Goal: Task Accomplishment & Management: Manage account settings

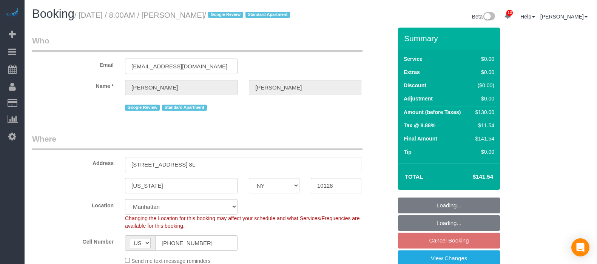
select select "NY"
select select "1"
select select "spot1"
select select "number:89"
select select "number:90"
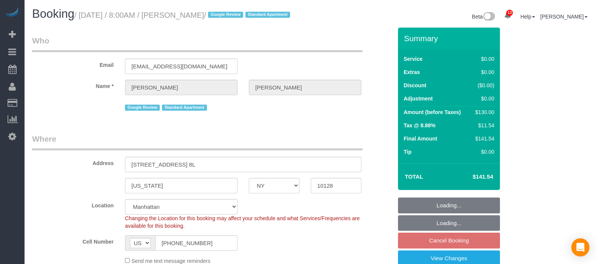
select select "number:15"
select select "number:5"
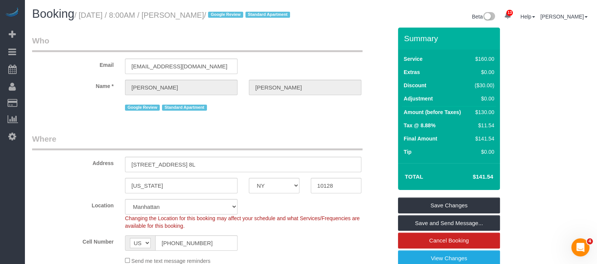
drag, startPoint x: 82, startPoint y: 14, endPoint x: 233, endPoint y: 15, distance: 151.0
click at [233, 15] on small "/ [DATE] / 8:00AM / [PERSON_NAME] / Google Review Standard Apartment" at bounding box center [183, 15] width 218 height 8
copy small "[DATE] / 8:00AM / [PERSON_NAME]"
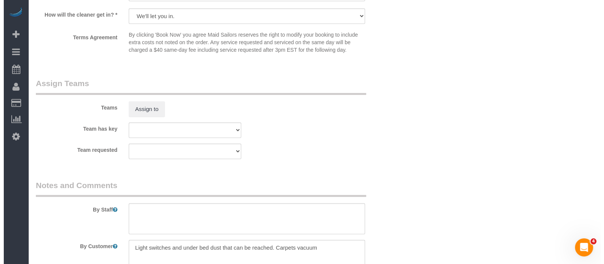
scroll to position [1038, 0]
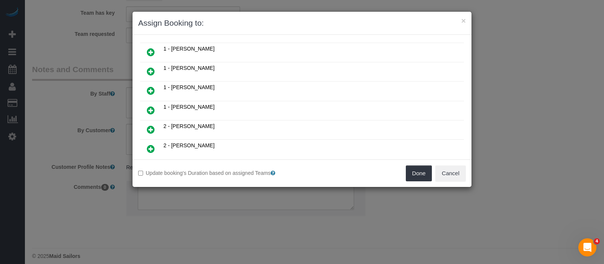
scroll to position [94, 0]
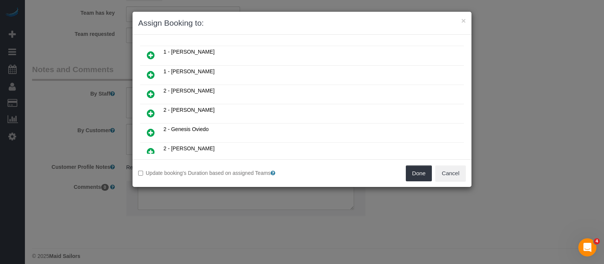
click at [150, 91] on icon at bounding box center [151, 93] width 8 height 9
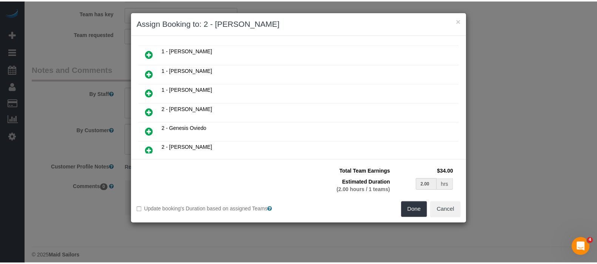
scroll to position [112, 0]
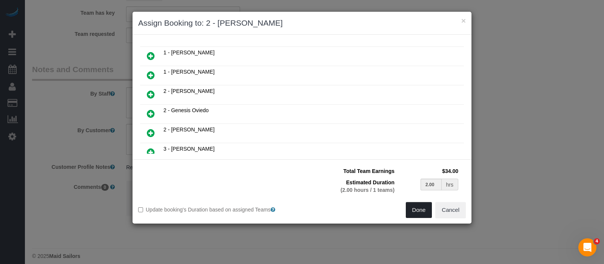
drag, startPoint x: 419, startPoint y: 207, endPoint x: 394, endPoint y: 191, distance: 29.3
click at [419, 207] on button "Done" at bounding box center [419, 210] width 26 height 16
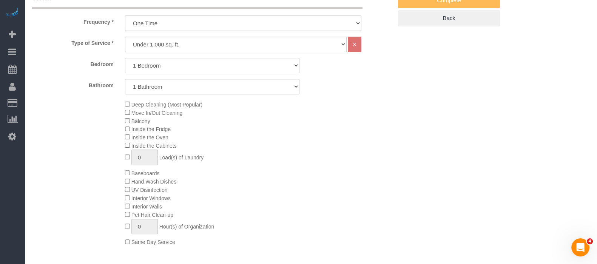
scroll to position [188, 0]
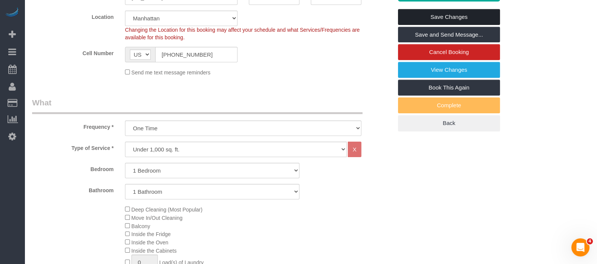
drag, startPoint x: 463, startPoint y: 22, endPoint x: 459, endPoint y: 21, distance: 4.2
click at [464, 22] on link "Save Changes" at bounding box center [449, 17] width 102 height 16
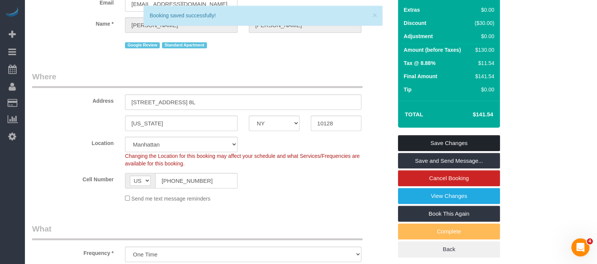
scroll to position [0, 0]
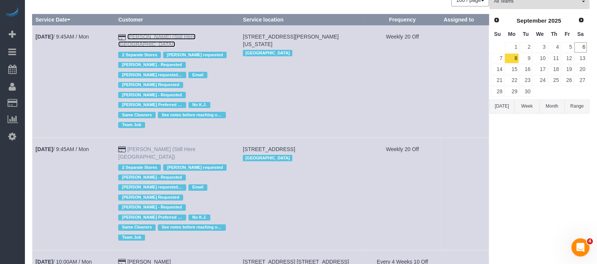
scroll to position [94, 0]
